Goal: Task Accomplishment & Management: Manage account settings

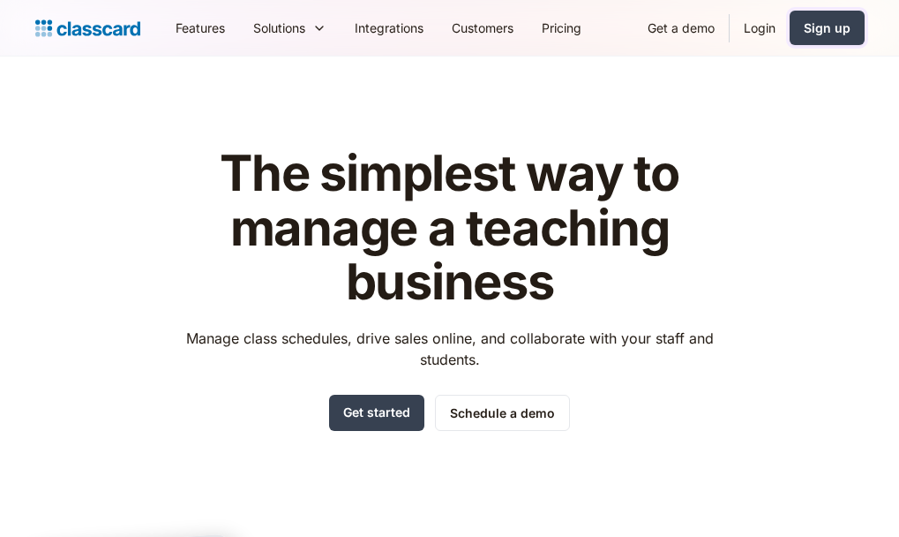
drag, startPoint x: 814, startPoint y: 26, endPoint x: 818, endPoint y: 4, distance: 22.5
click at [815, 25] on div "Sign up" at bounding box center [827, 28] width 47 height 19
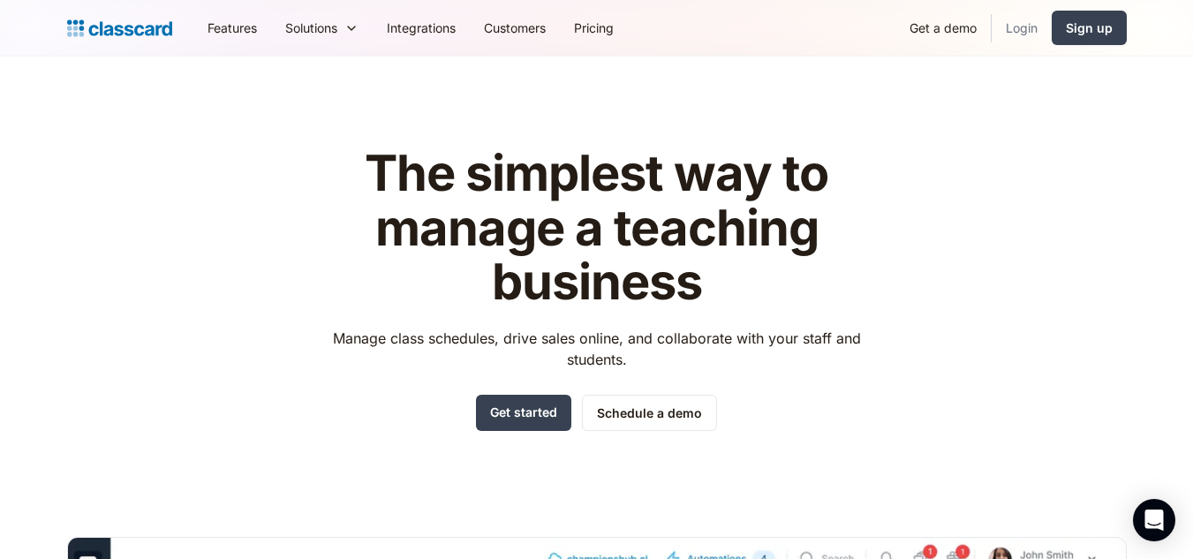
click at [1019, 30] on link "Login" at bounding box center [1021, 28] width 60 height 40
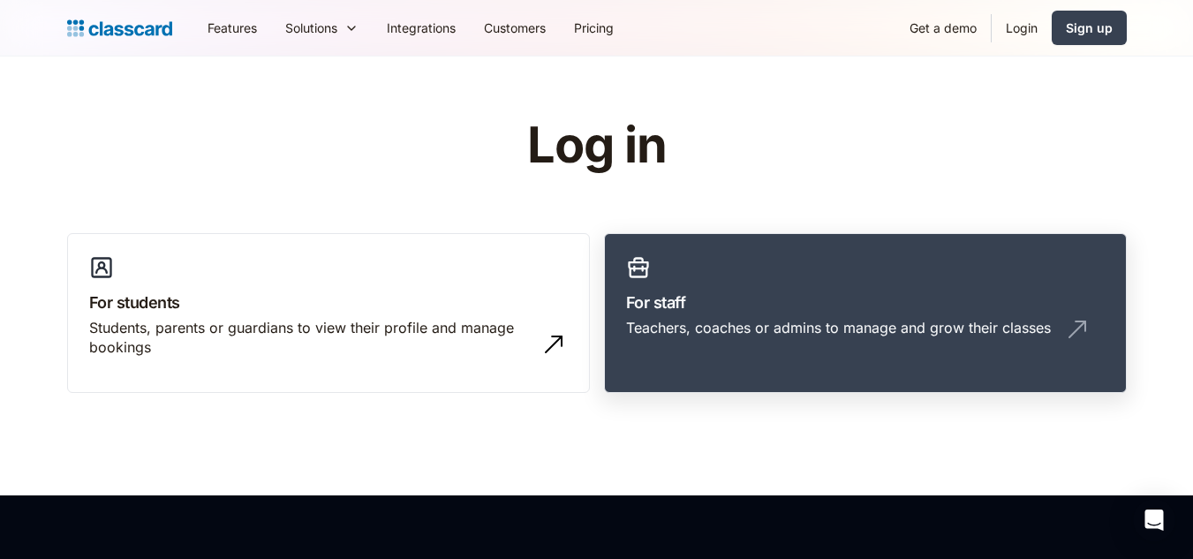
click at [779, 318] on div "Teachers, coaches or admins to manage and grow their classes" at bounding box center [838, 327] width 425 height 19
